Goal: Navigation & Orientation: Find specific page/section

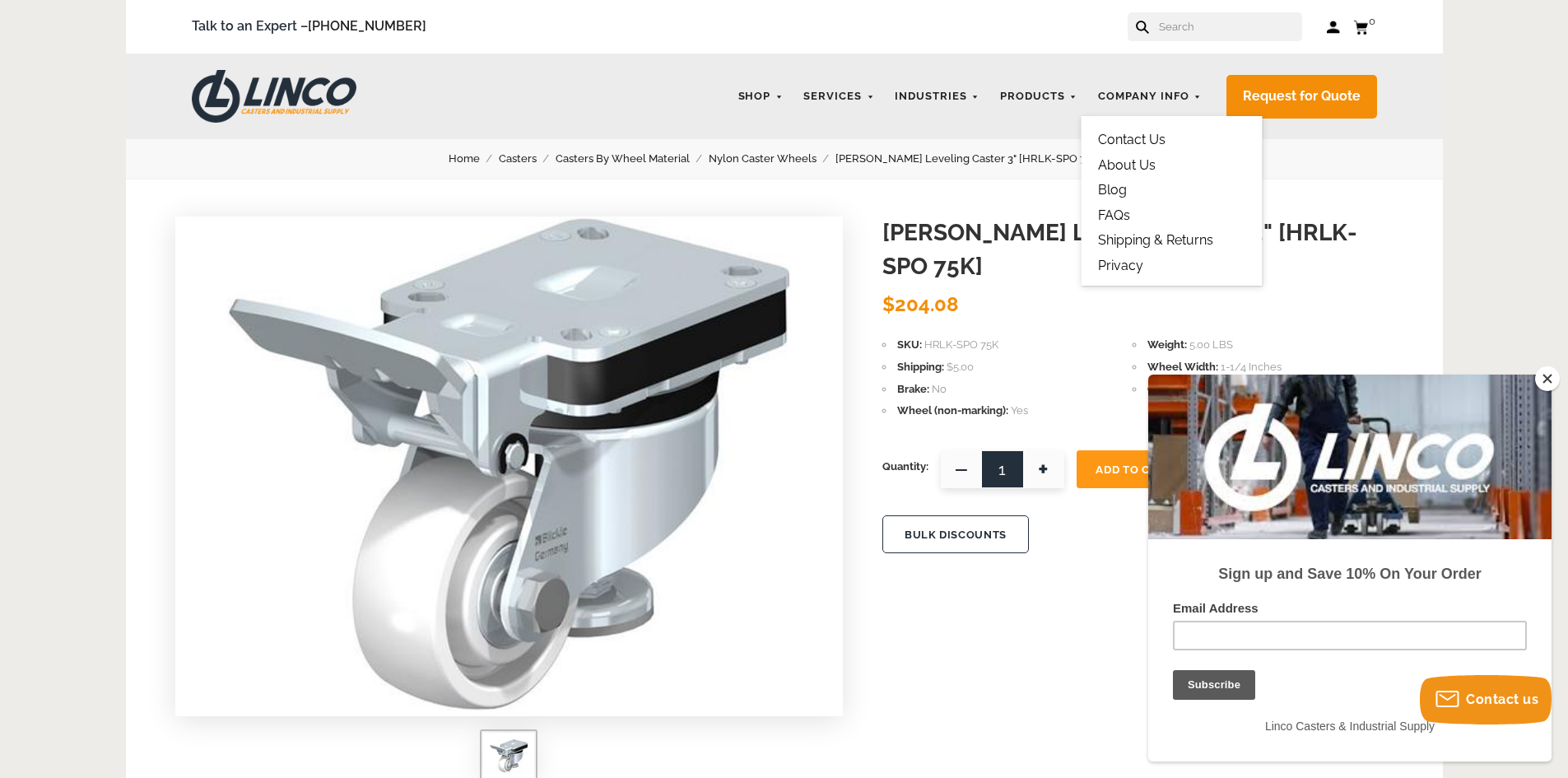
click at [1149, 163] on link "About Us" at bounding box center [1126, 164] width 57 height 16
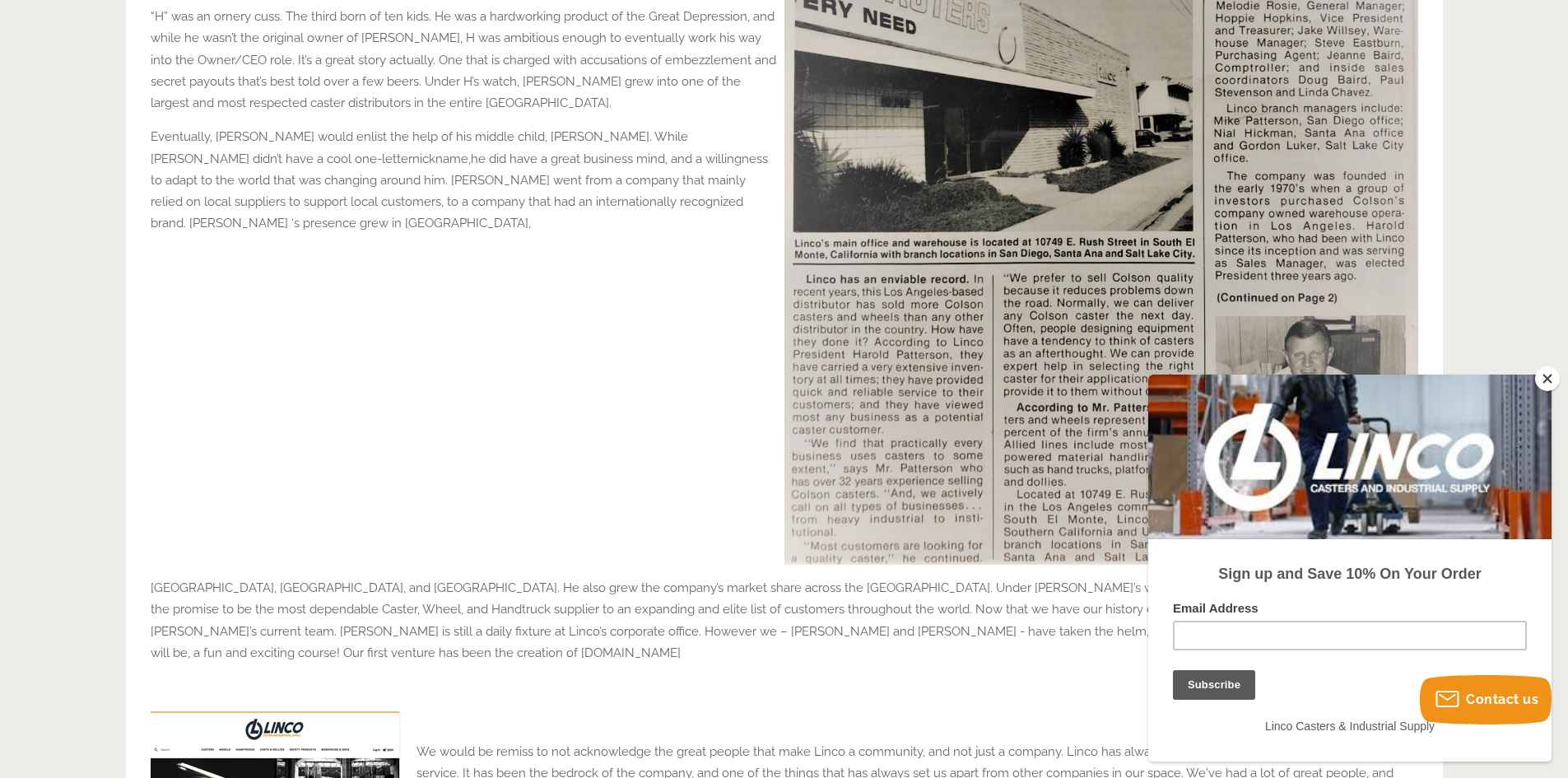
scroll to position [824, 0]
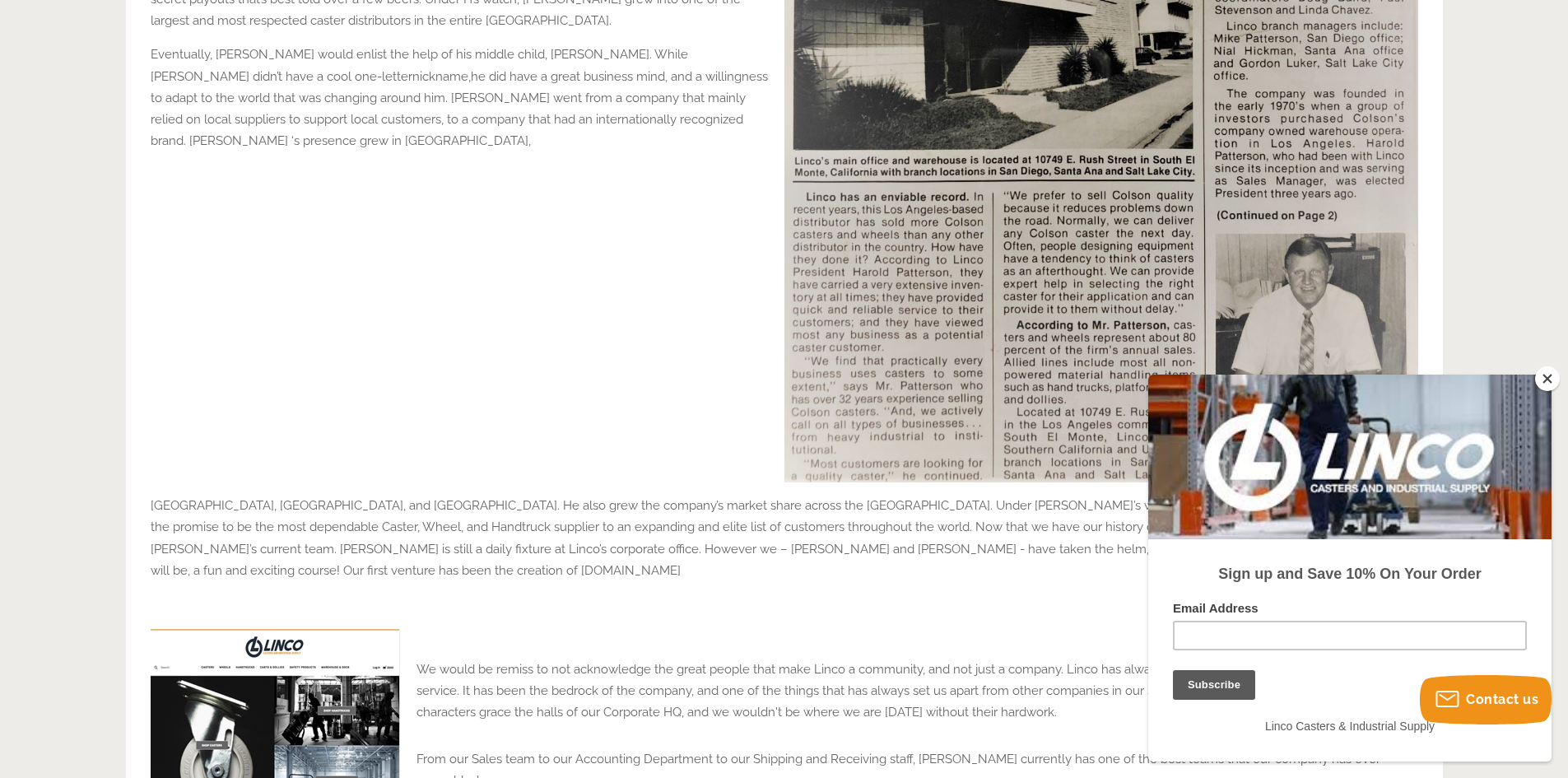
click at [1551, 376] on button "Close" at bounding box center [1548, 379] width 25 height 25
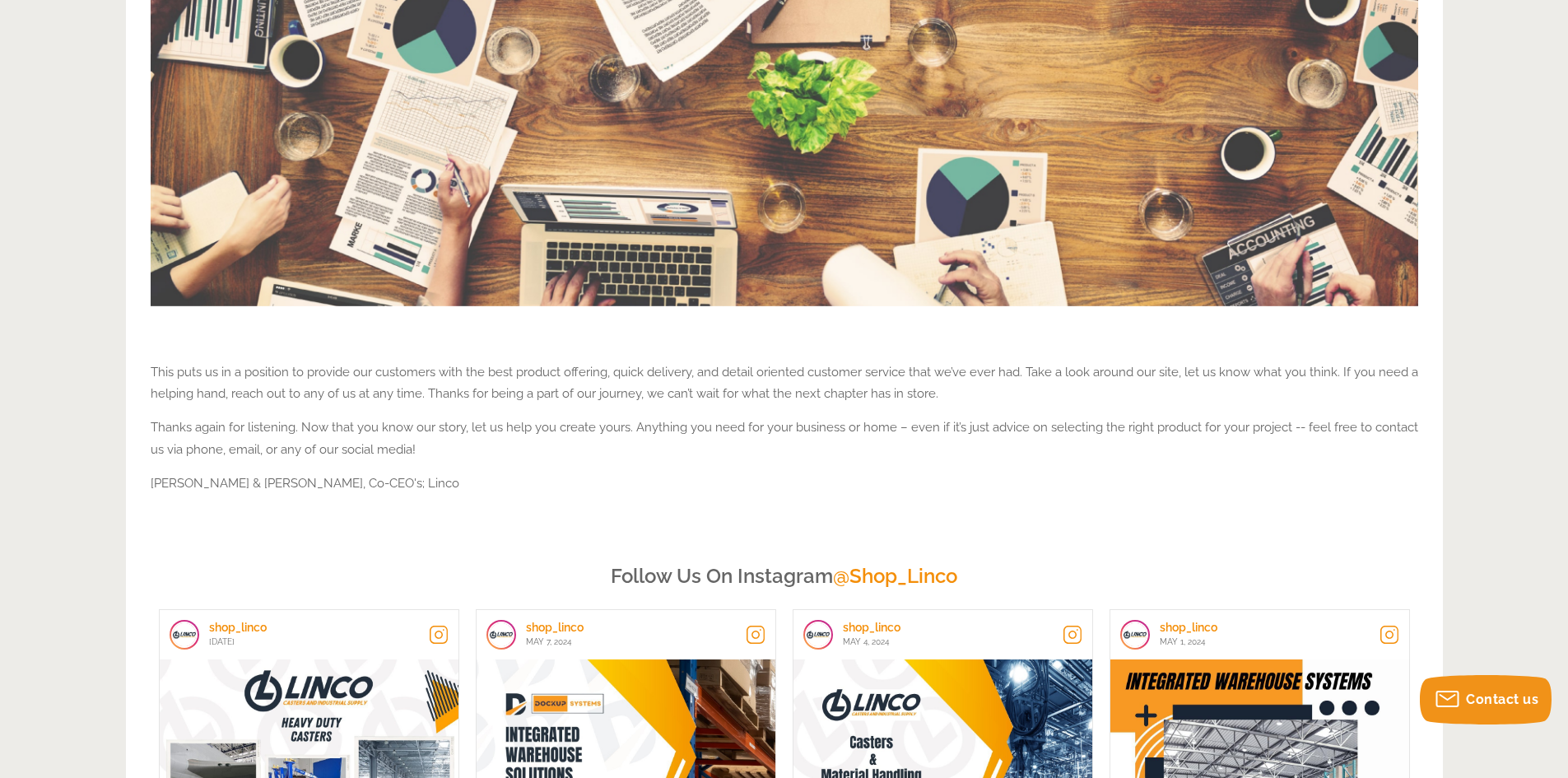
scroll to position [1976, 0]
